Goal: Find specific page/section: Find specific page/section

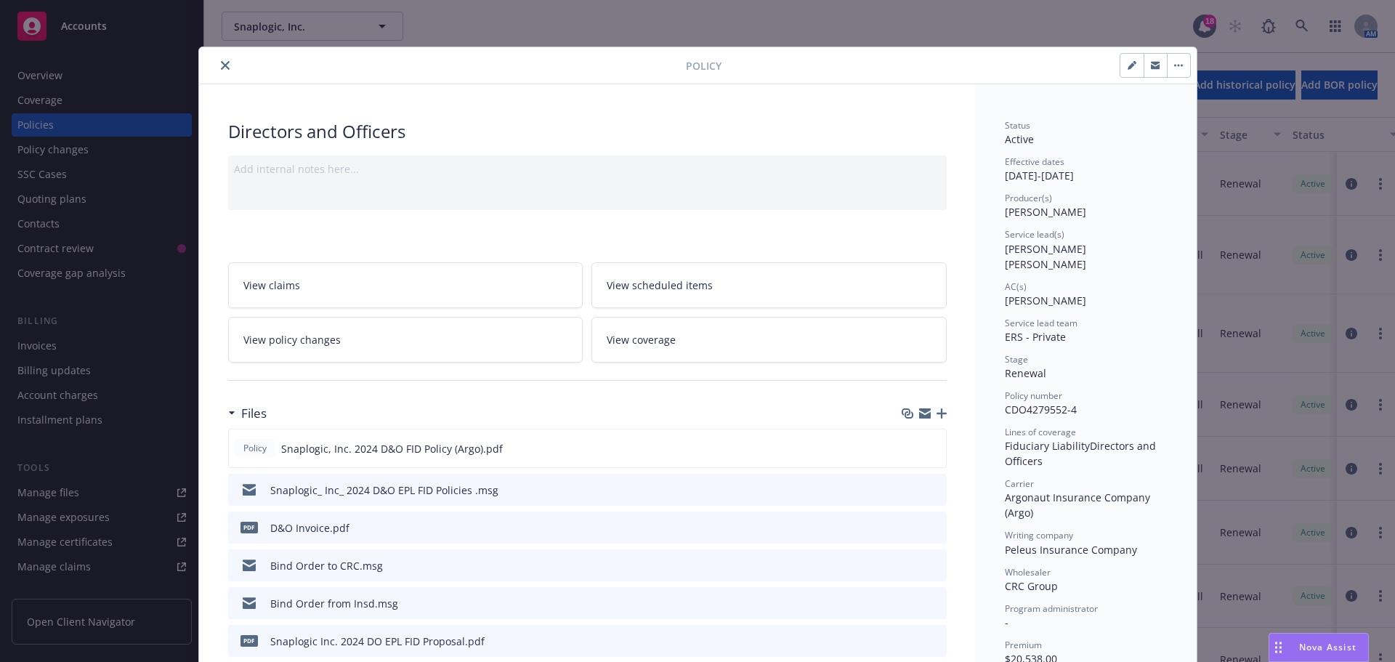
click at [221, 66] on icon "close" at bounding box center [225, 65] width 9 height 9
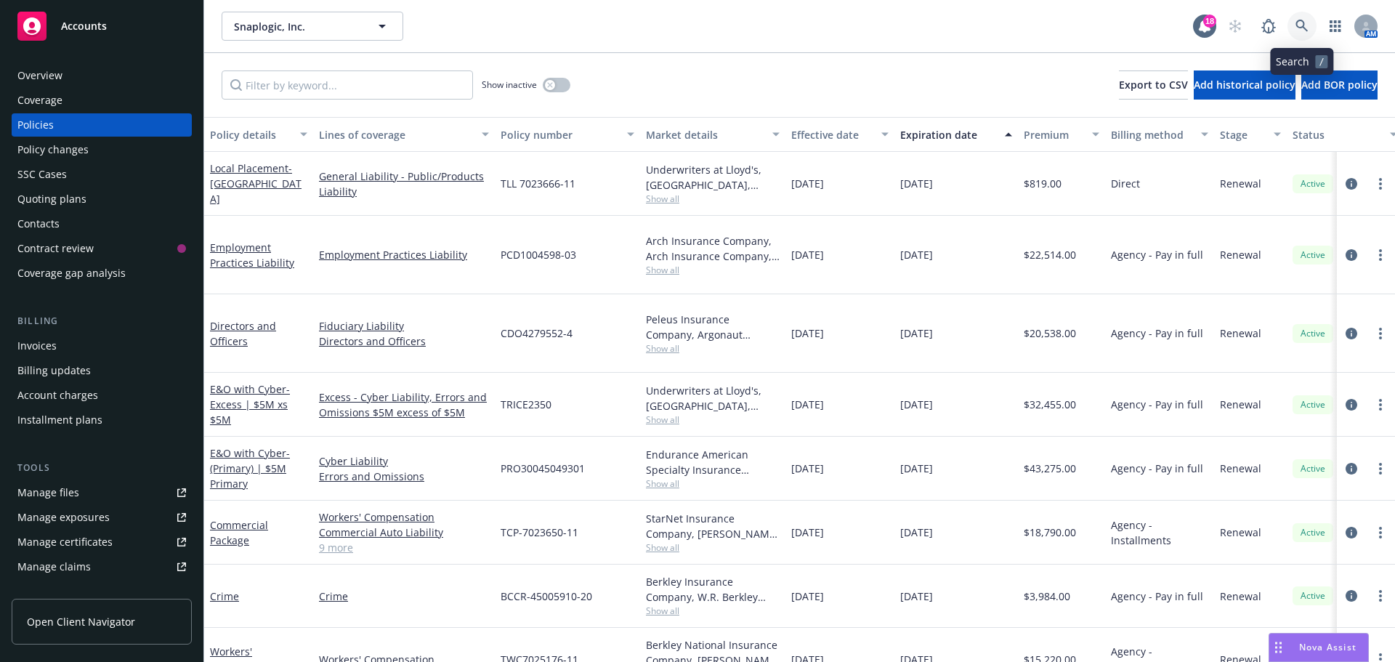
click at [1300, 26] on icon at bounding box center [1301, 26] width 13 height 13
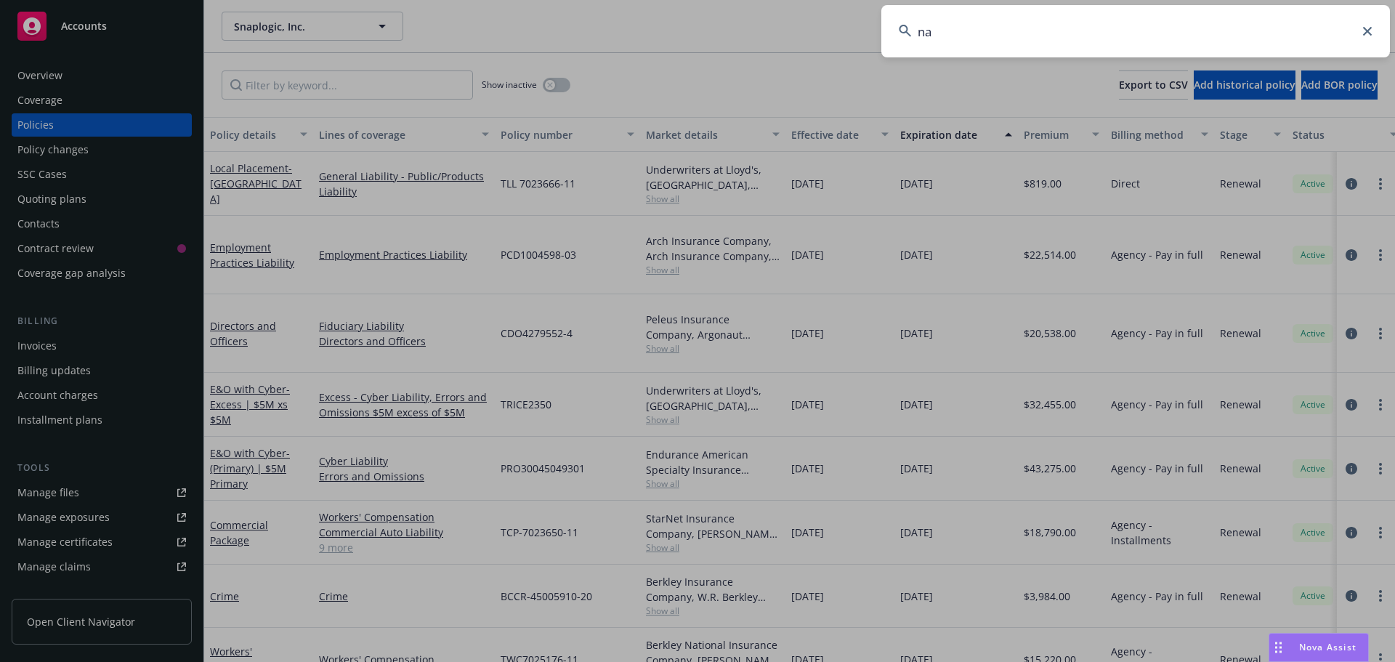
type input "n"
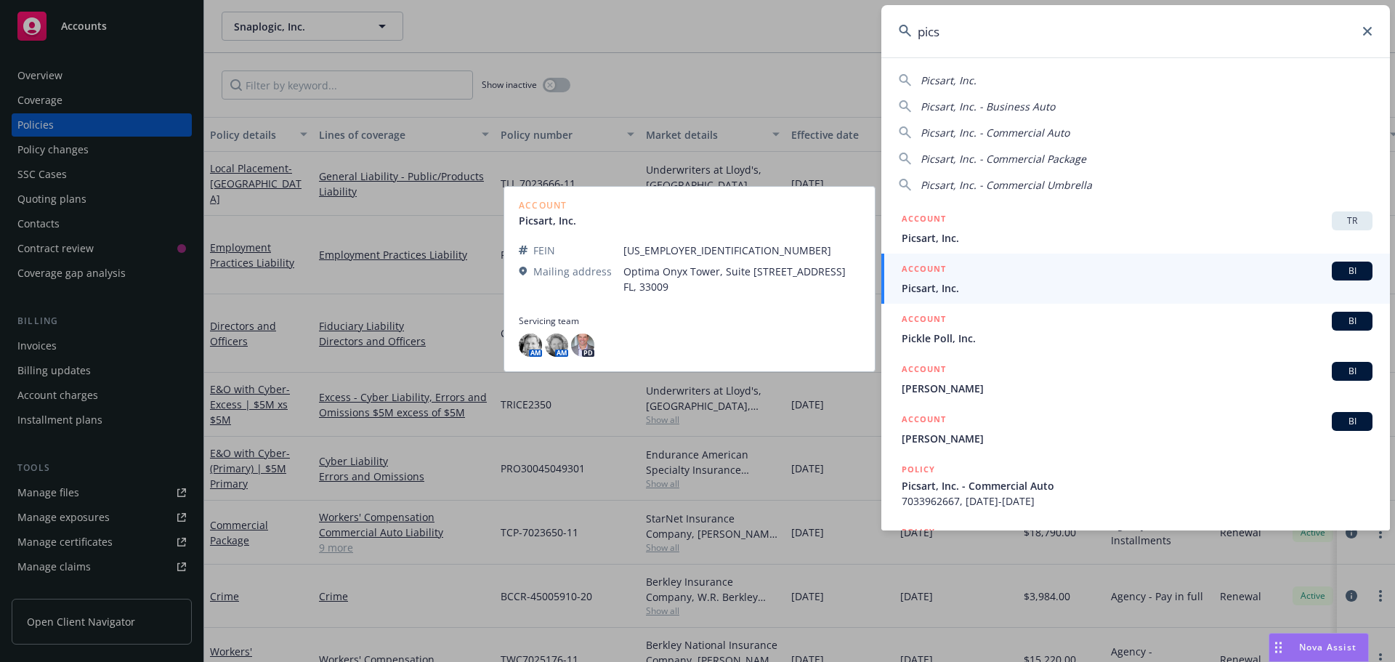
type input "pics"
click at [1343, 270] on span "BI" at bounding box center [1352, 270] width 29 height 13
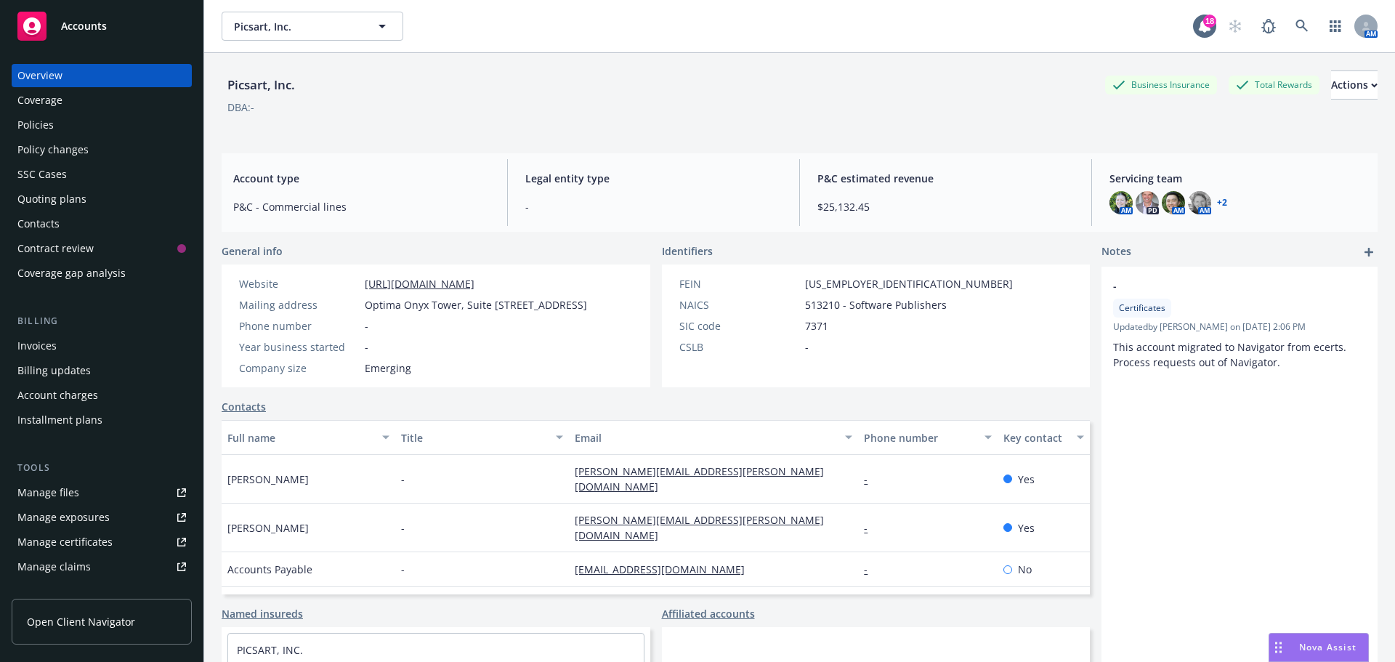
click at [51, 125] on div "Policies" at bounding box center [35, 124] width 36 height 23
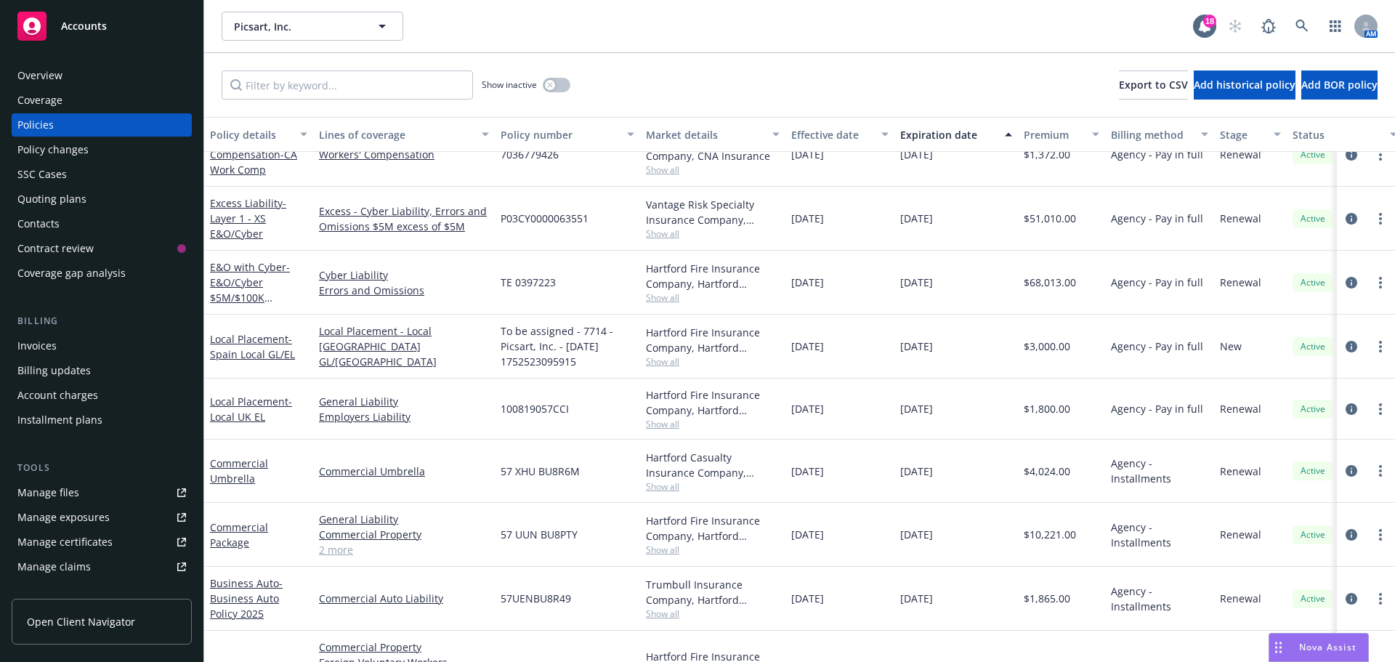
scroll to position [262, 0]
